Goal: Task Accomplishment & Management: Complete application form

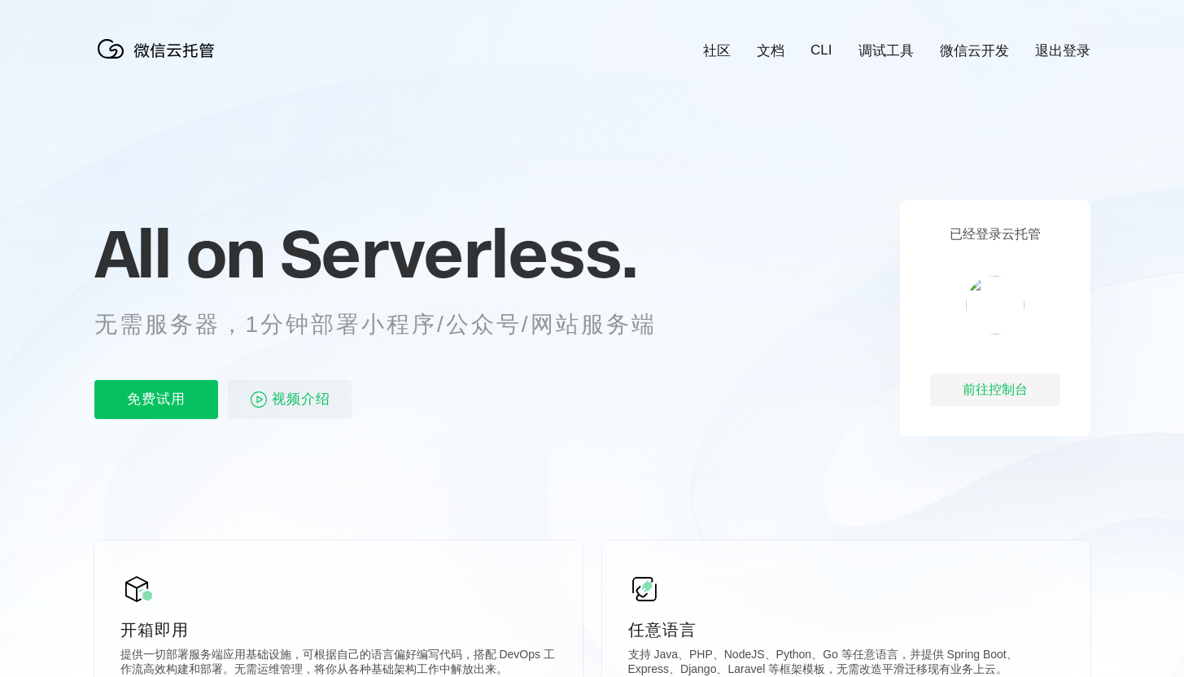
scroll to position [0, 2893]
click at [965, 427] on div "已经登录云托管 前往控制台" at bounding box center [995, 318] width 190 height 236
click at [188, 382] on p "免费试用" at bounding box center [156, 399] width 124 height 39
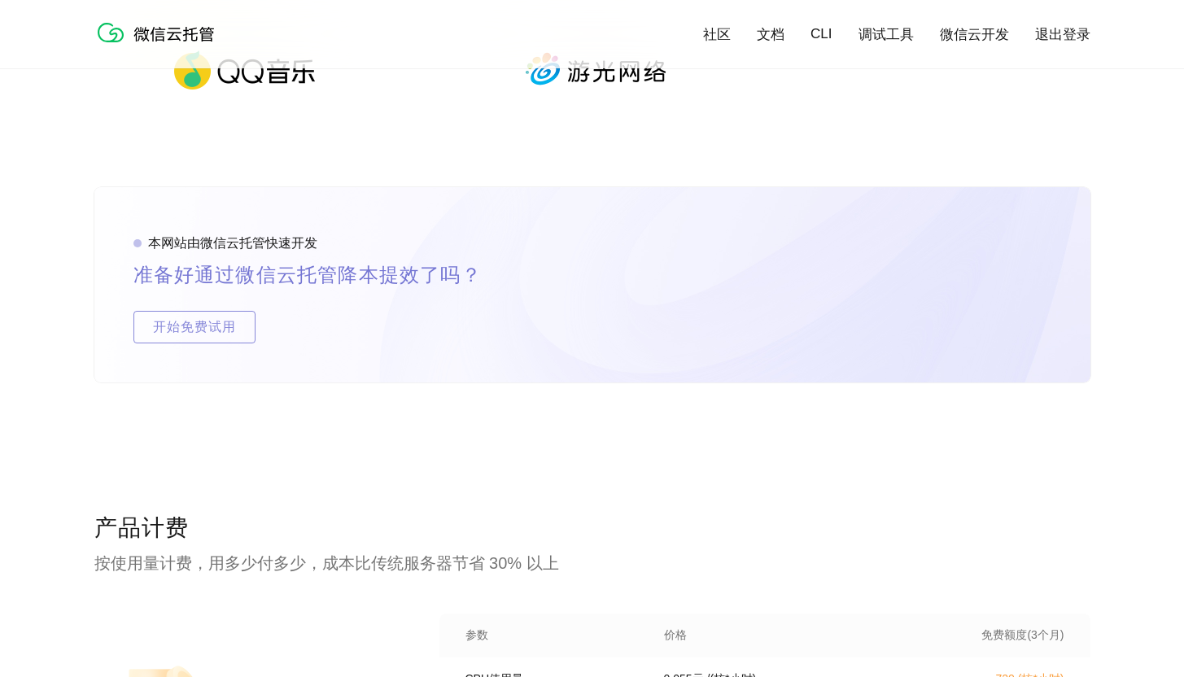
scroll to position [2626, 0]
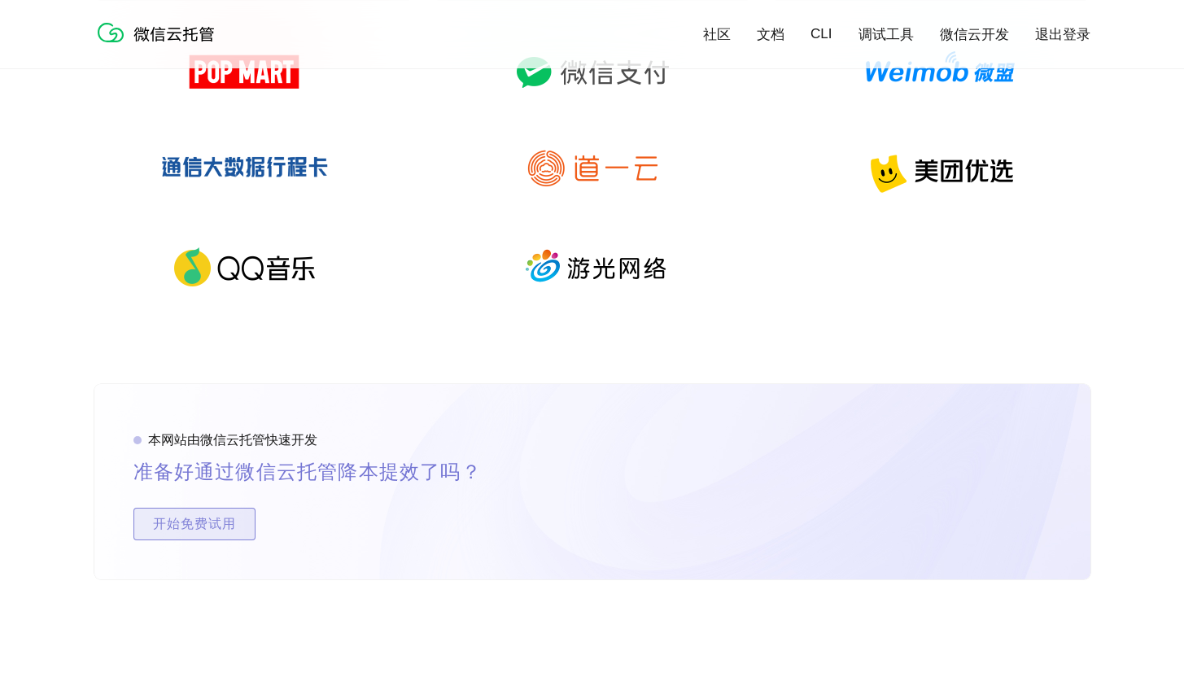
click at [203, 513] on span "开始免费试用" at bounding box center [194, 524] width 120 height 33
